Goal: Navigation & Orientation: Find specific page/section

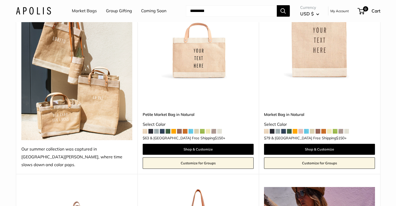
scroll to position [118, 0]
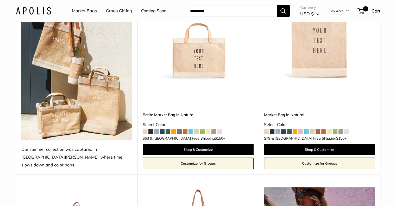
click at [175, 129] on span at bounding box center [173, 131] width 5 height 5
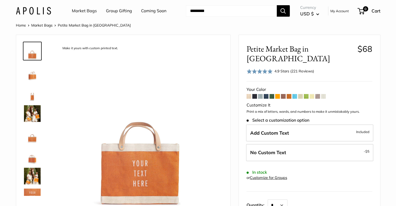
click at [80, 12] on link "Market Bags" at bounding box center [84, 11] width 25 height 8
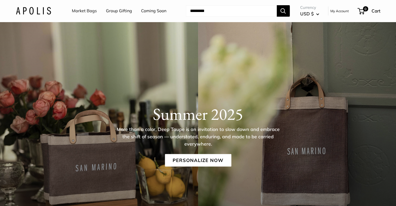
click at [85, 10] on link "Market Bags" at bounding box center [84, 11] width 25 height 8
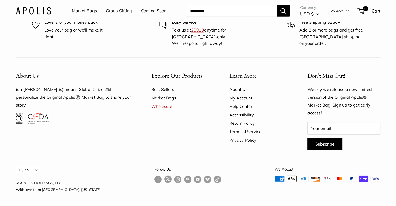
scroll to position [1508, 0]
click at [163, 110] on link "Wholesale" at bounding box center [181, 106] width 60 height 8
